Goal: Information Seeking & Learning: Learn about a topic

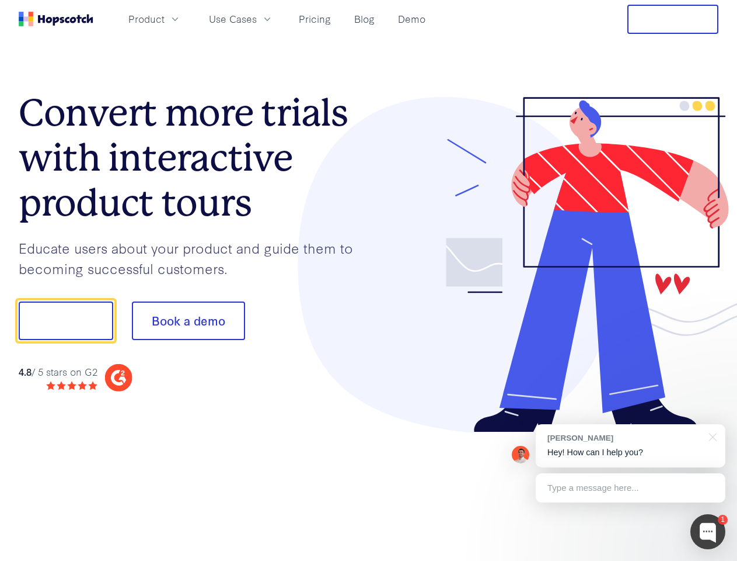
click at [369, 280] on div at bounding box center [544, 265] width 350 height 336
click at [165, 19] on span "Product" at bounding box center [146, 19] width 36 height 15
click at [257, 19] on span "Use Cases" at bounding box center [233, 19] width 48 height 15
click at [673, 19] on button "Free Trial" at bounding box center [673, 19] width 91 height 29
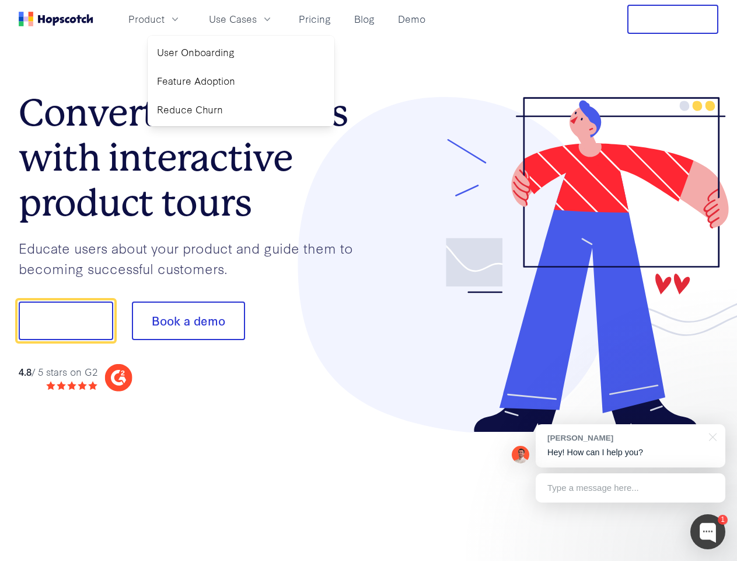
click at [65, 321] on button "Show me!" at bounding box center [66, 320] width 95 height 39
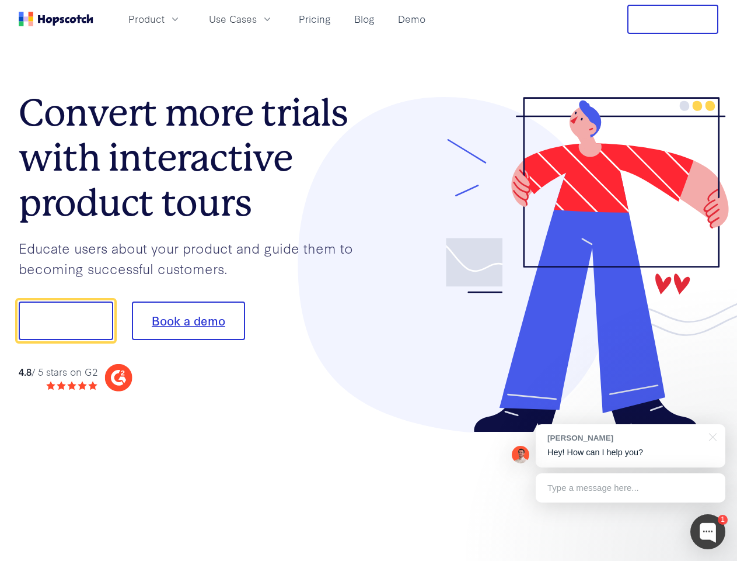
click at [188, 321] on button "Book a demo" at bounding box center [188, 320] width 113 height 39
click at [708, 531] on div at bounding box center [708, 531] width 35 height 35
click at [631, 446] on div "[PERSON_NAME] Hey! How can I help you?" at bounding box center [631, 445] width 190 height 43
click at [711, 436] on div at bounding box center [616, 318] width 219 height 389
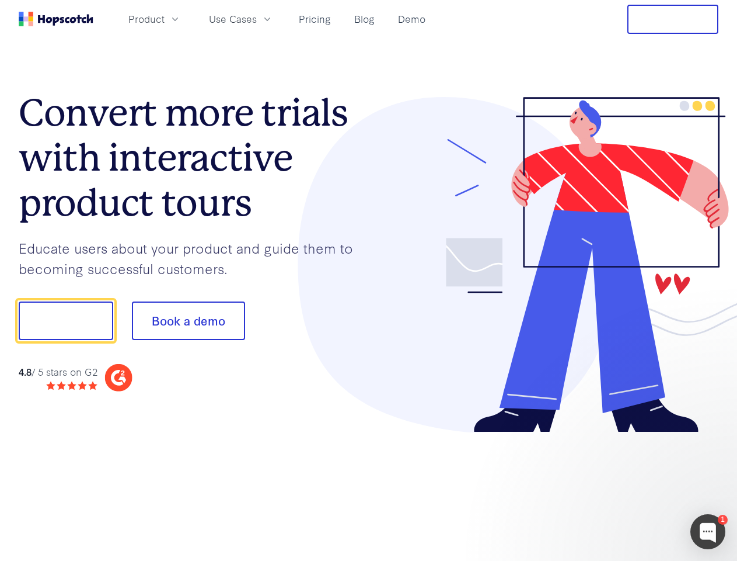
click at [631, 488] on div at bounding box center [616, 397] width 219 height 233
